Goal: Communication & Community: Answer question/provide support

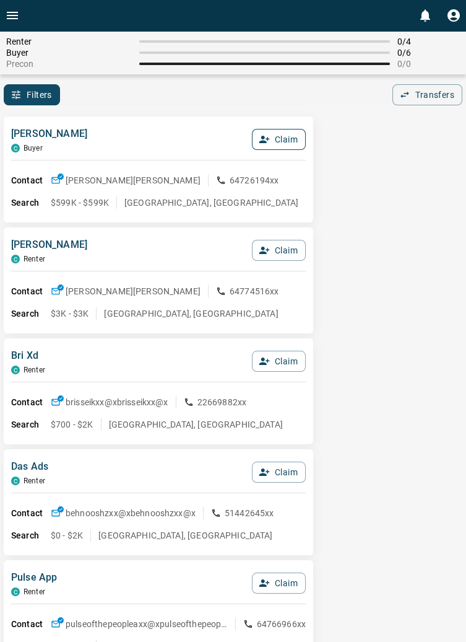
click at [283, 142] on button "Claim" at bounding box center [279, 139] width 54 height 21
click at [276, 137] on button "Confirm Claim" at bounding box center [261, 139] width 89 height 21
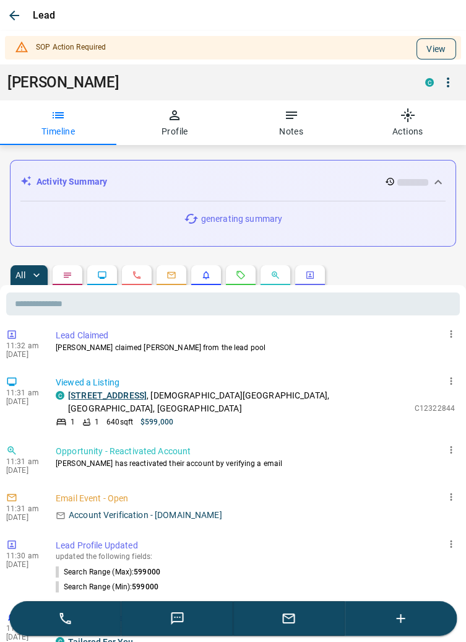
click at [434, 48] on button "View" at bounding box center [437, 48] width 40 height 21
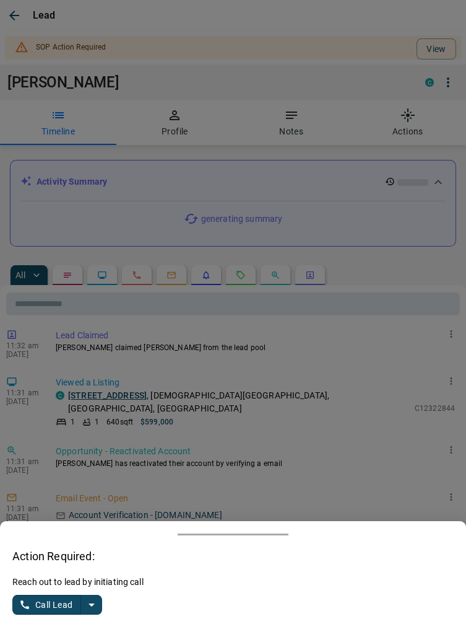
click at [92, 605] on icon "split button" at bounding box center [92, 604] width 6 height 3
click at [78, 579] on li "Log Manual Call" at bounding box center [58, 580] width 76 height 19
click at [42, 602] on button "Log Manual Call" at bounding box center [53, 605] width 82 height 20
click at [30, 608] on button "Yes" at bounding box center [24, 604] width 25 height 19
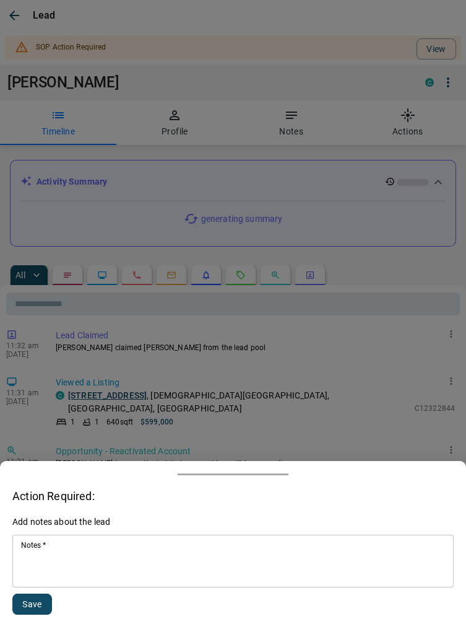
click at [96, 561] on textarea "Notes   *" at bounding box center [233, 561] width 424 height 42
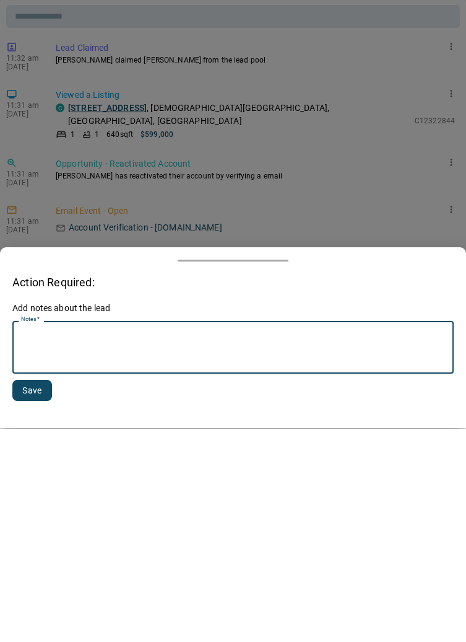
scroll to position [341, 0]
type textarea "**********"
click at [33, 602] on button "Save" at bounding box center [32, 603] width 40 height 21
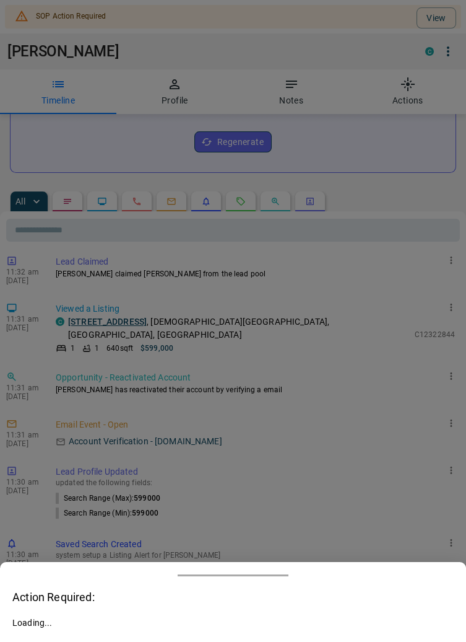
scroll to position [307, 0]
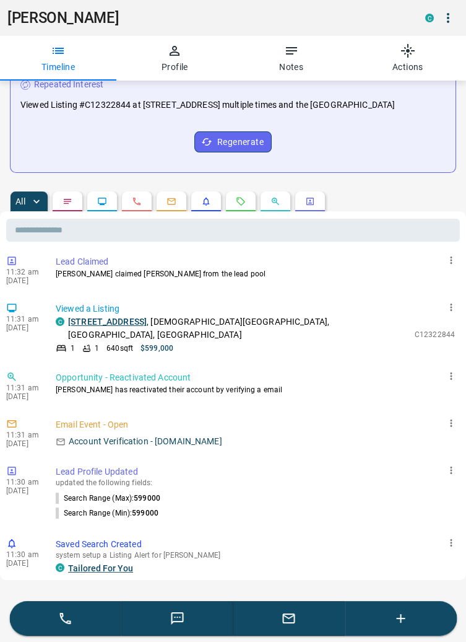
click at [296, 621] on icon "button" at bounding box center [289, 618] width 15 height 15
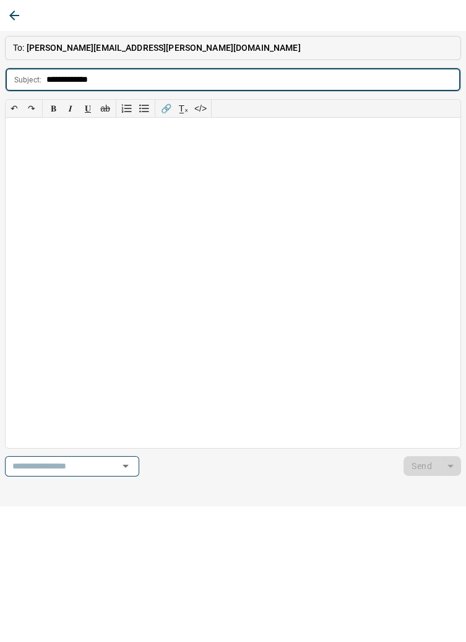
type input "**********"
click at [37, 138] on div at bounding box center [233, 283] width 455 height 330
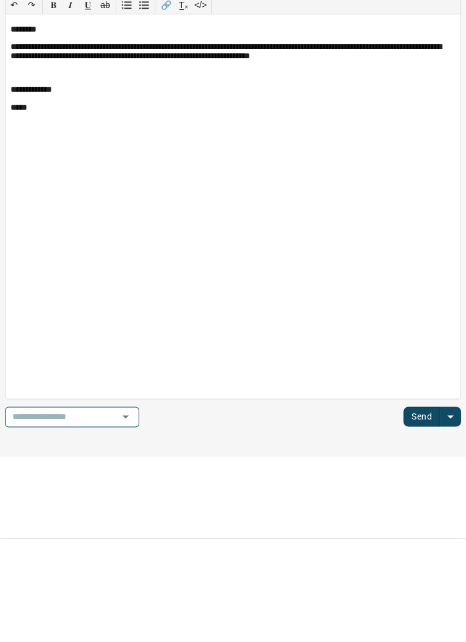
click at [425, 525] on button "Send" at bounding box center [422, 520] width 37 height 20
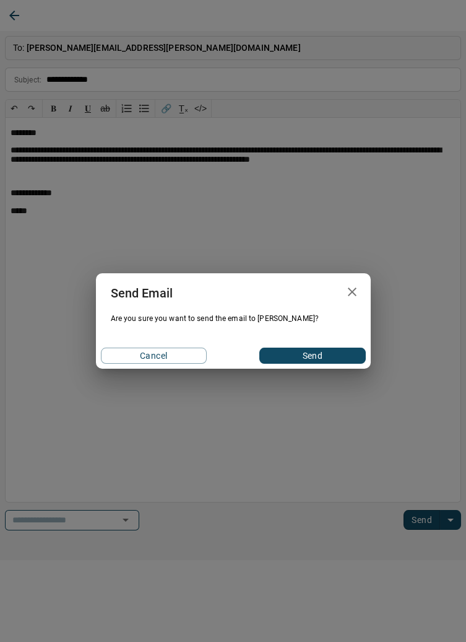
click at [341, 354] on button "Send" at bounding box center [313, 356] width 106 height 16
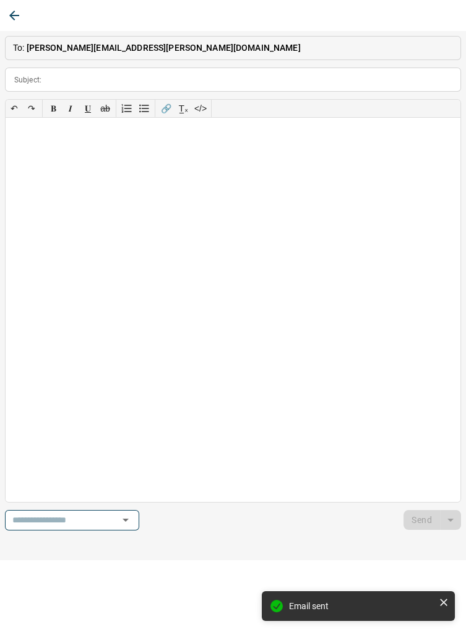
click at [25, 15] on button "button" at bounding box center [14, 15] width 22 height 22
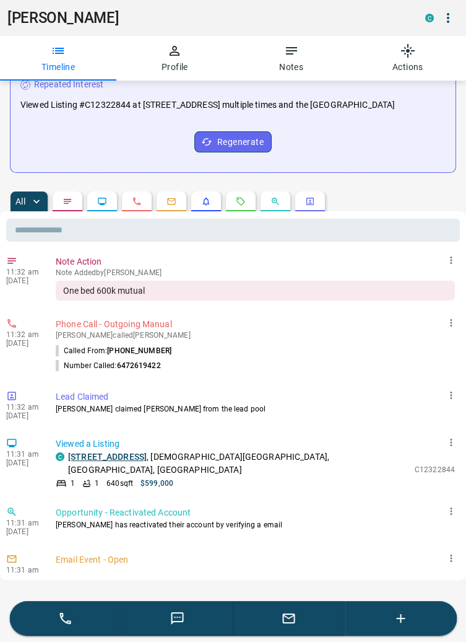
click at [402, 629] on button "button" at bounding box center [401, 618] width 112 height 35
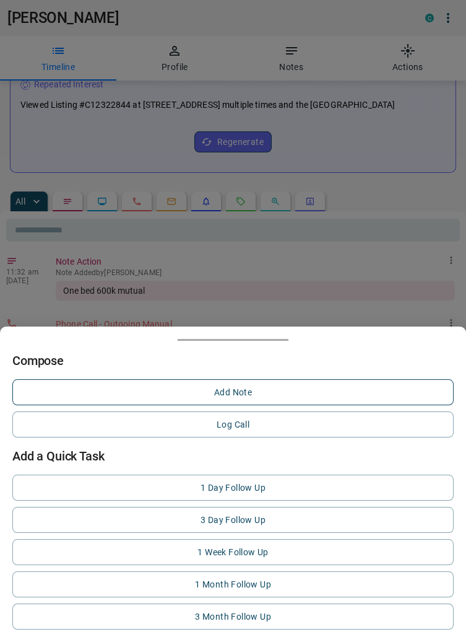
click at [243, 387] on button "Add Note" at bounding box center [233, 392] width 442 height 26
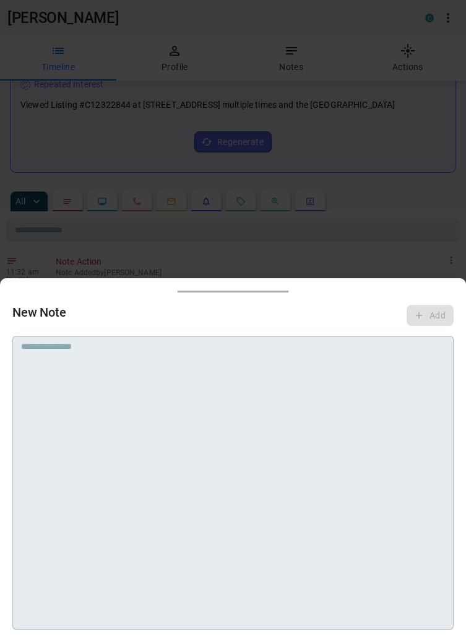
click at [194, 366] on textarea at bounding box center [233, 357] width 424 height 32
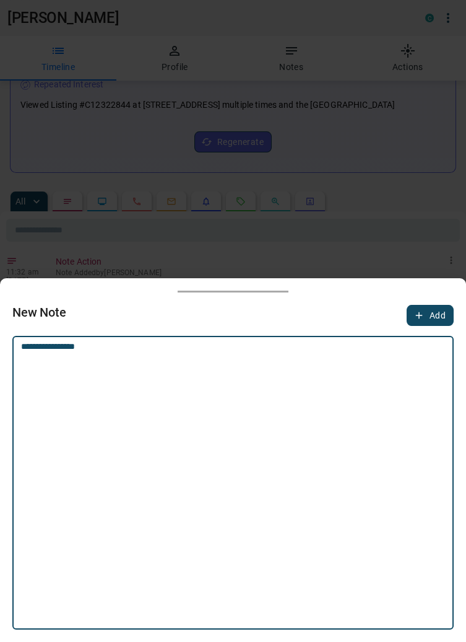
type textarea "**********"
click at [429, 311] on button "Add" at bounding box center [430, 315] width 47 height 21
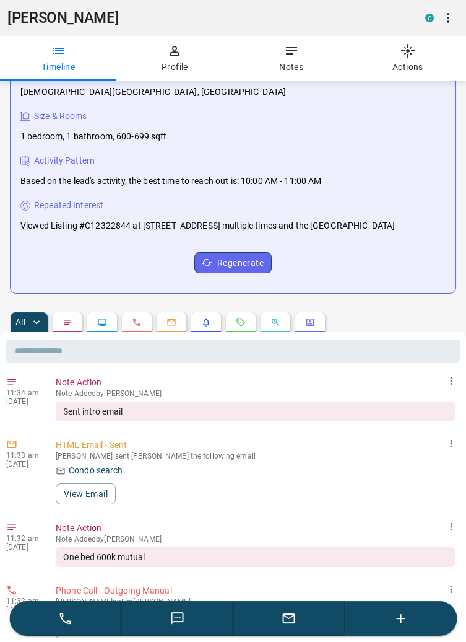
scroll to position [0, 0]
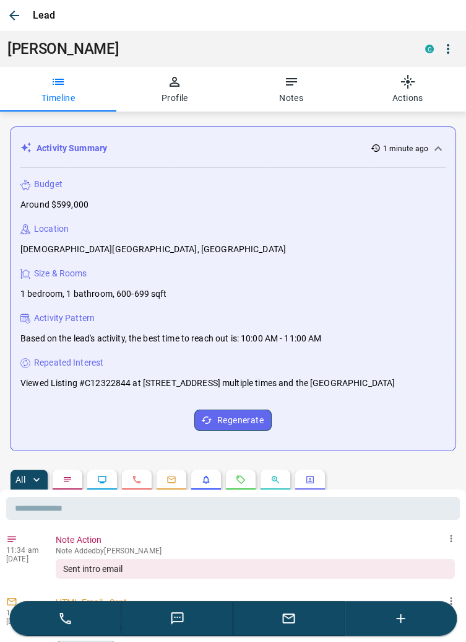
click at [15, 9] on icon "button" at bounding box center [14, 15] width 15 height 15
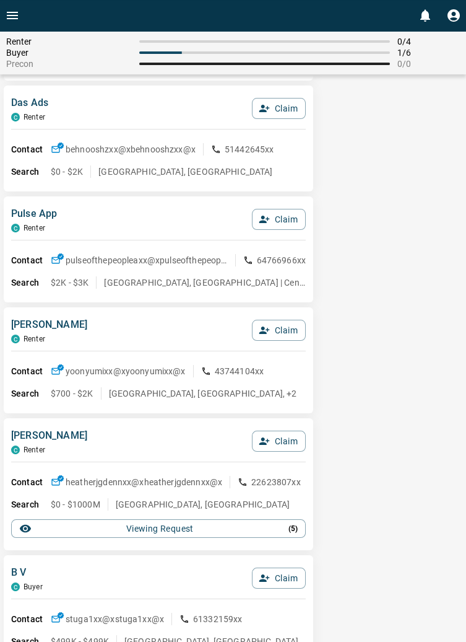
scroll to position [253, 0]
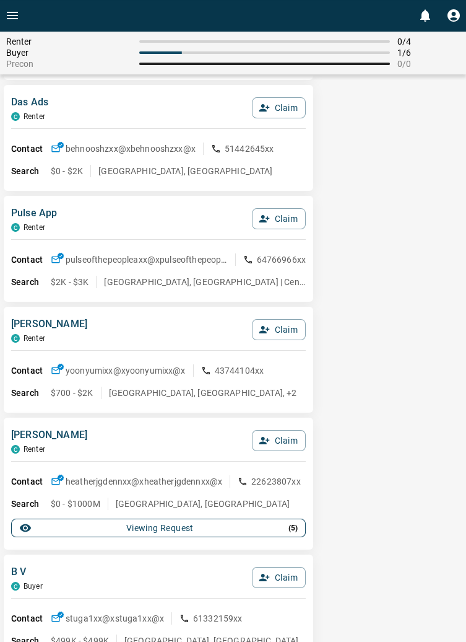
click at [287, 528] on div "Viewing Request ( 5 )" at bounding box center [158, 528] width 279 height 12
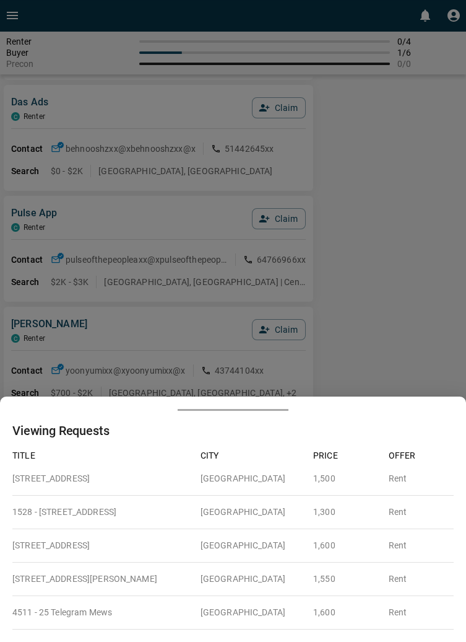
click at [424, 379] on div at bounding box center [233, 321] width 466 height 642
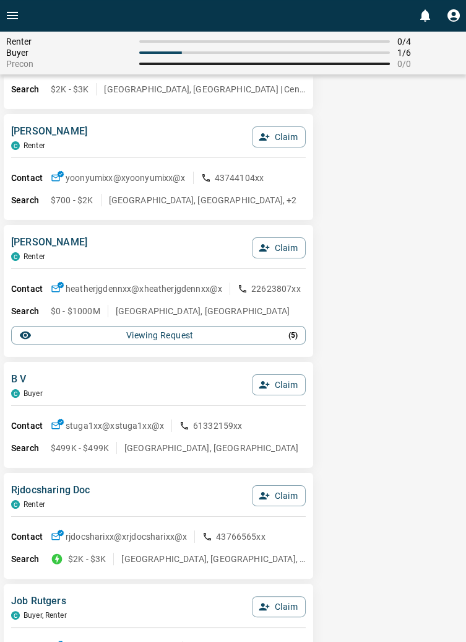
scroll to position [447, 0]
click at [283, 381] on button "Claim" at bounding box center [279, 384] width 54 height 21
click at [274, 383] on button "Confirm Claim" at bounding box center [261, 384] width 89 height 21
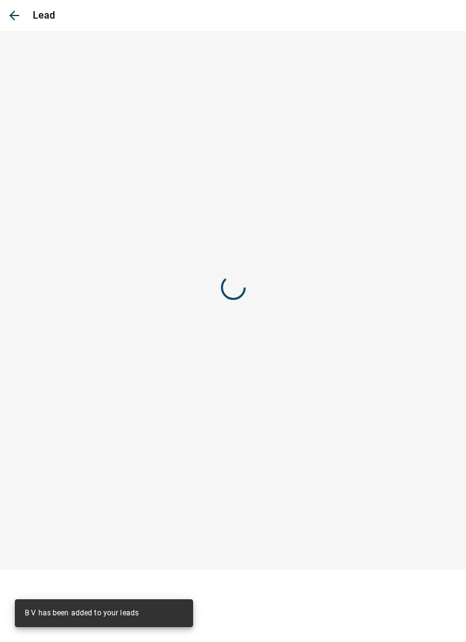
scroll to position [0, 0]
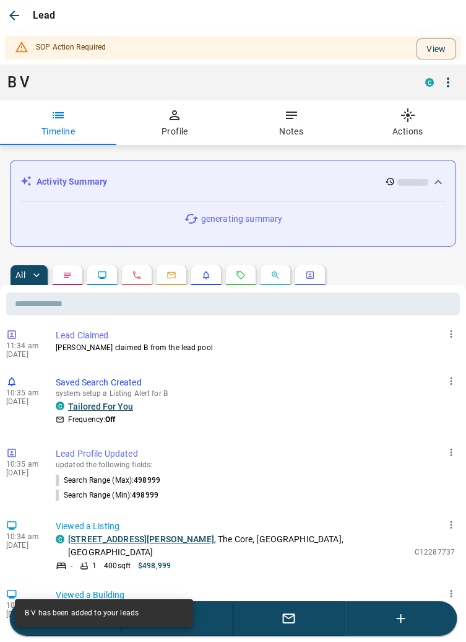
click at [172, 117] on icon "button" at bounding box center [175, 115] width 10 height 10
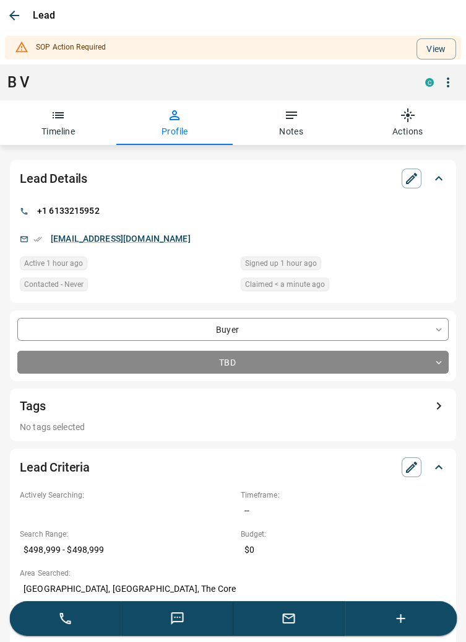
click at [288, 625] on icon "button" at bounding box center [289, 618] width 15 height 15
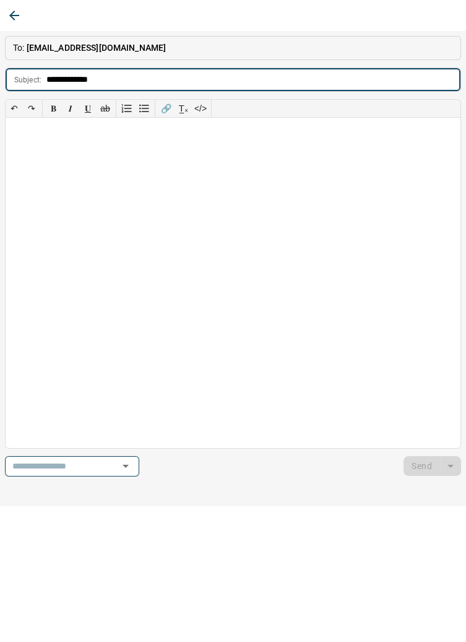
type input "**********"
click at [31, 139] on div at bounding box center [233, 283] width 455 height 330
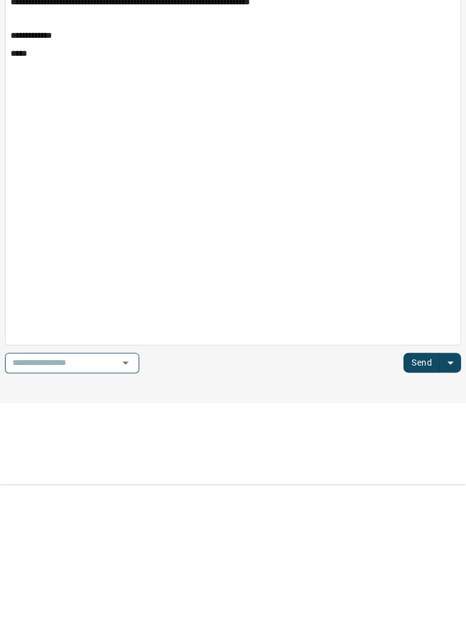
click at [432, 523] on button "Send" at bounding box center [422, 520] width 37 height 20
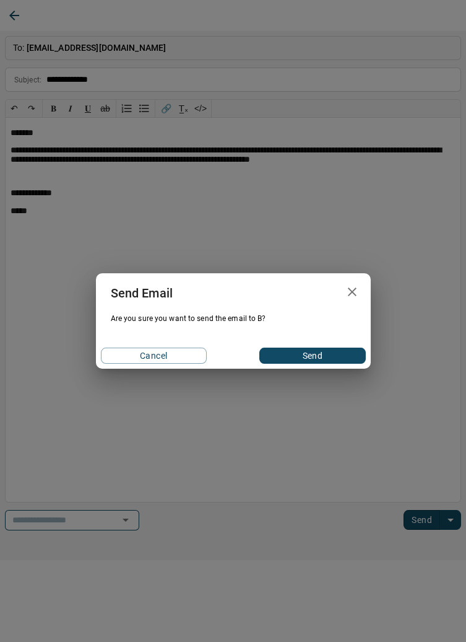
click at [338, 354] on button "Send" at bounding box center [313, 356] width 106 height 16
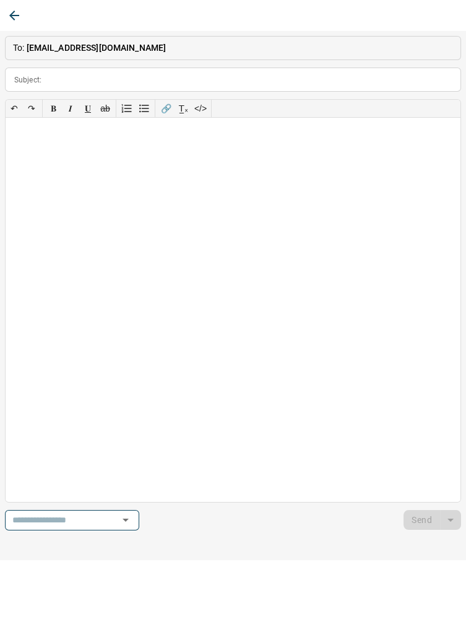
click at [11, 15] on icon "button" at bounding box center [14, 16] width 10 height 10
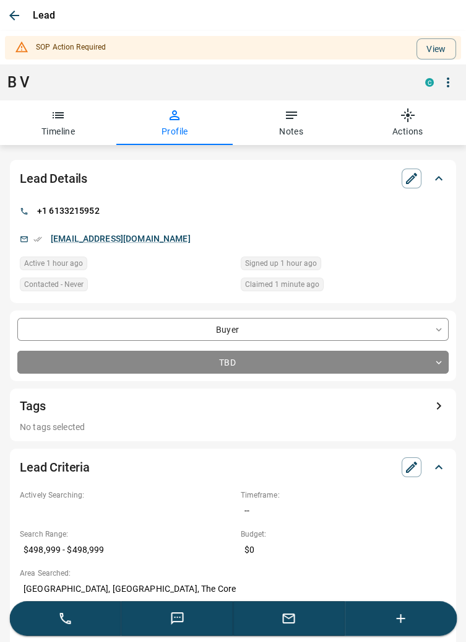
click at [399, 626] on button "button" at bounding box center [401, 618] width 112 height 35
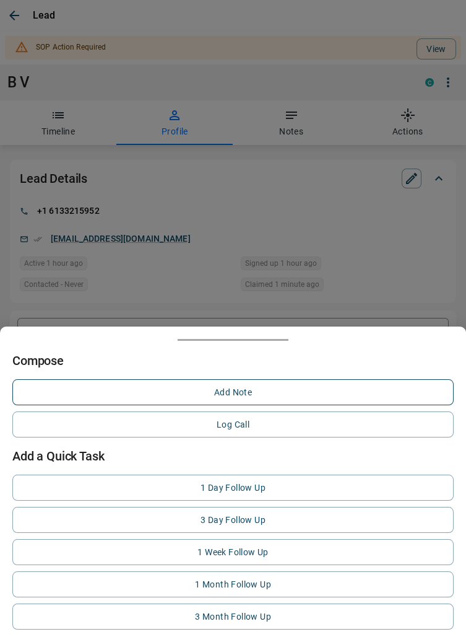
click at [235, 391] on button "Add Note" at bounding box center [233, 392] width 442 height 26
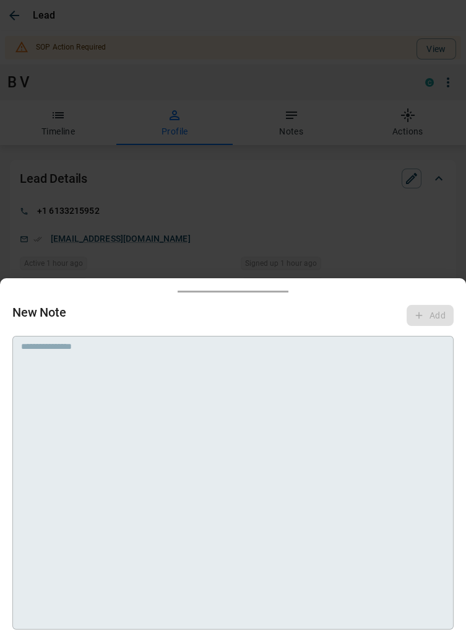
click at [132, 366] on textarea at bounding box center [233, 357] width 424 height 32
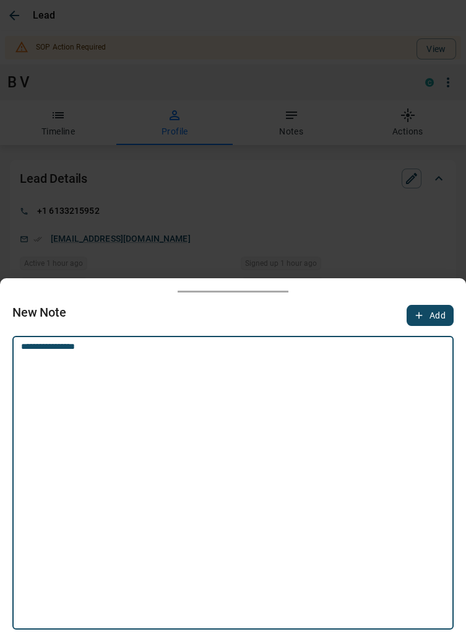
type textarea "**********"
click at [426, 319] on button "Add" at bounding box center [430, 315] width 47 height 21
